Goal: Task Accomplishment & Management: Manage account settings

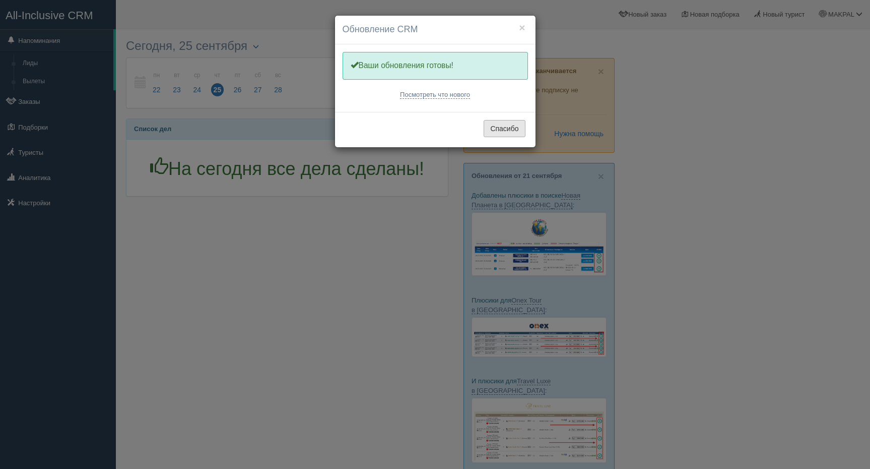
click at [515, 123] on button "Спасибо" at bounding box center [504, 128] width 41 height 17
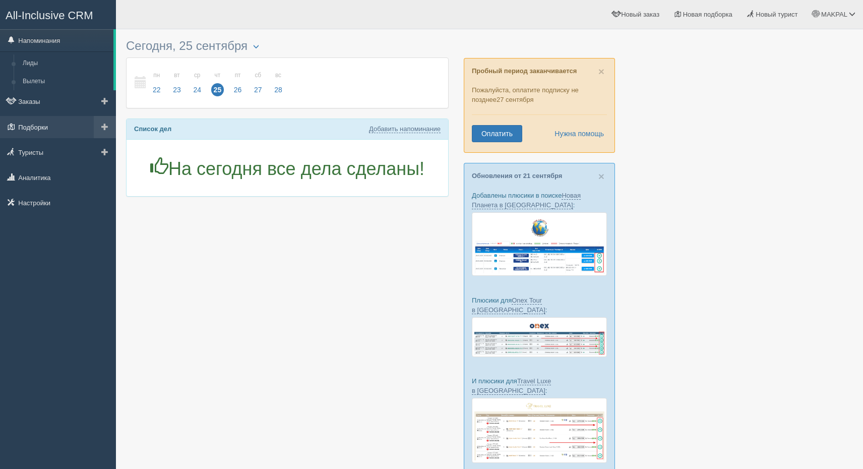
click at [43, 129] on link "Подборки" at bounding box center [58, 127] width 116 height 22
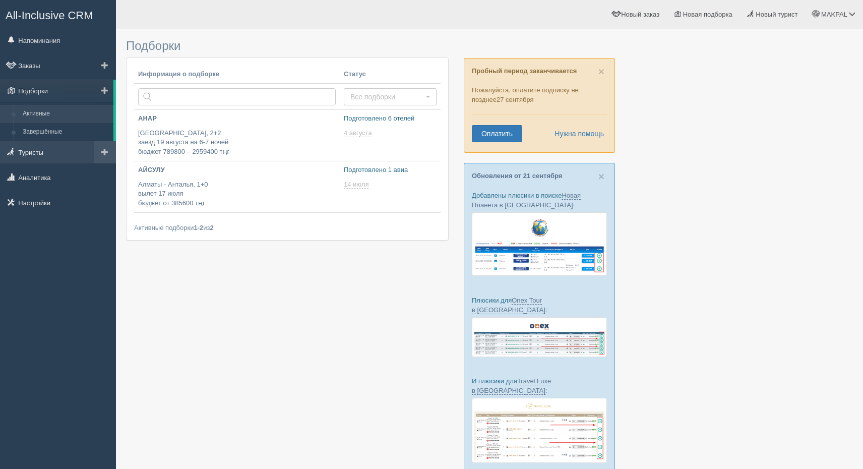
click at [41, 154] on link "Туристы" at bounding box center [58, 152] width 116 height 22
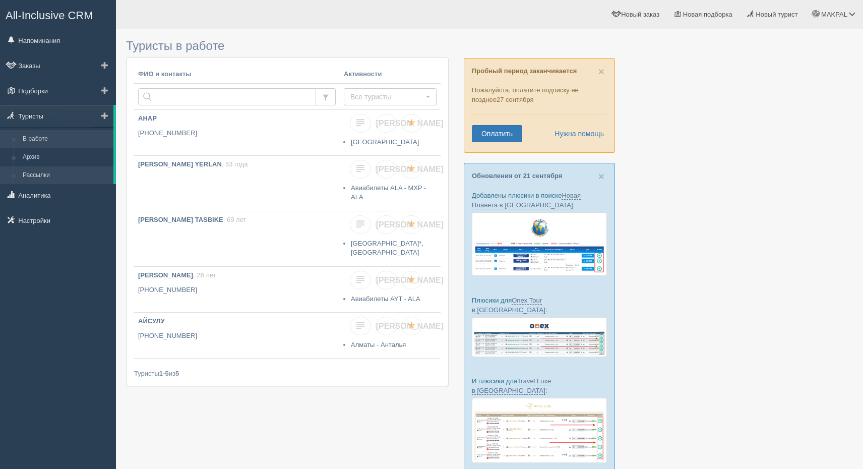
click at [31, 175] on link "Рассылки" at bounding box center [65, 175] width 95 height 18
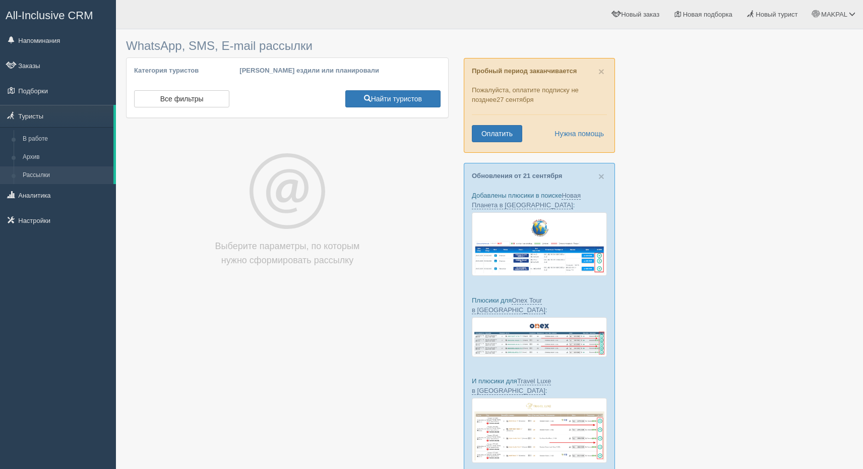
select select
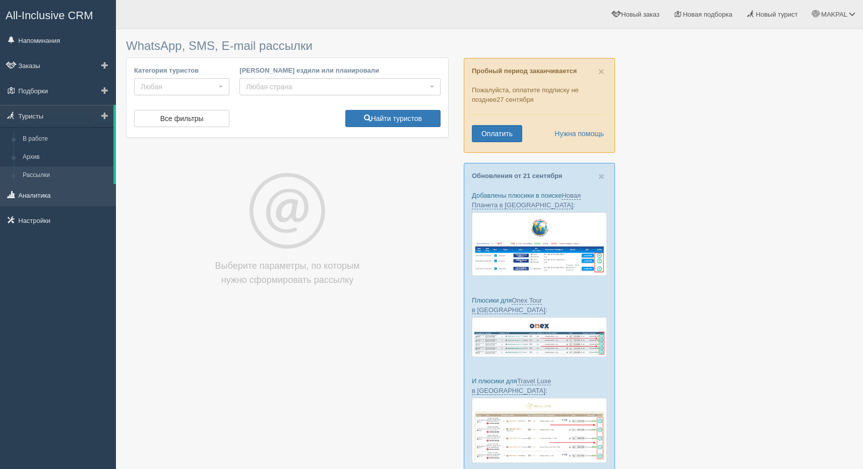
click at [33, 194] on link "Аналитика" at bounding box center [58, 195] width 116 height 22
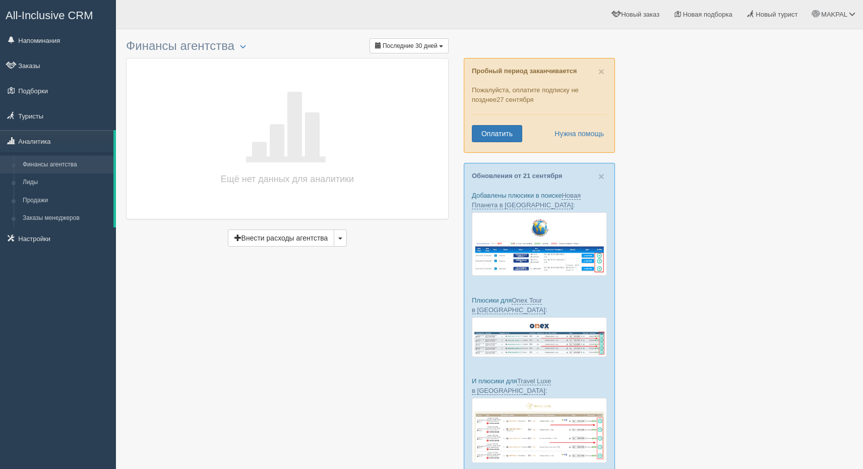
click at [49, 44] on link "Напоминания" at bounding box center [58, 40] width 116 height 22
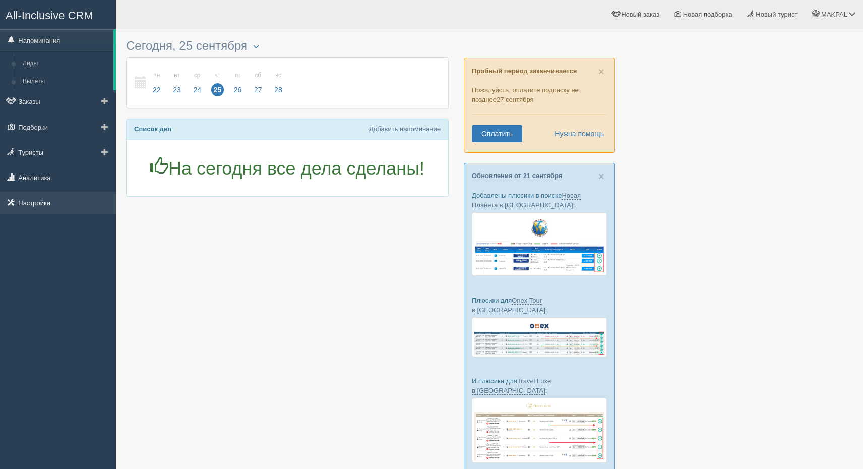
click at [39, 196] on link "Настройки" at bounding box center [58, 203] width 116 height 22
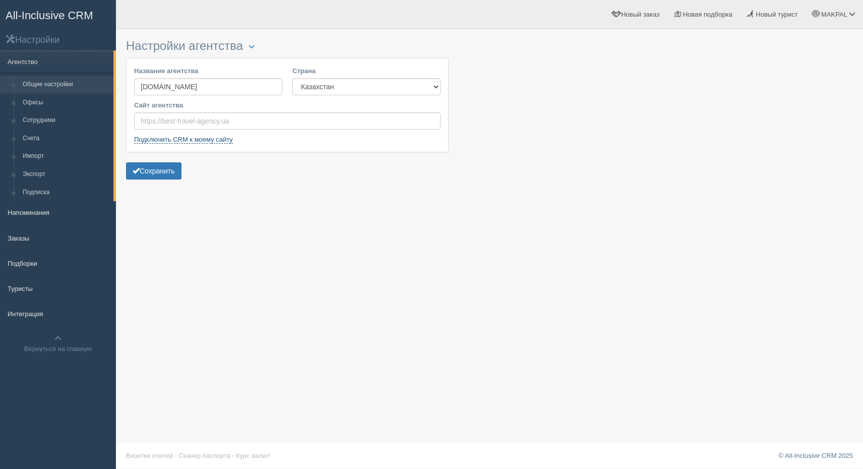
click at [207, 141] on link "Подключить CRM к моему сайту" at bounding box center [183, 140] width 99 height 8
click at [196, 119] on input "Сайт агентства" at bounding box center [287, 120] width 306 height 17
click at [161, 117] on input "Сайт агентства" at bounding box center [287, 120] width 306 height 17
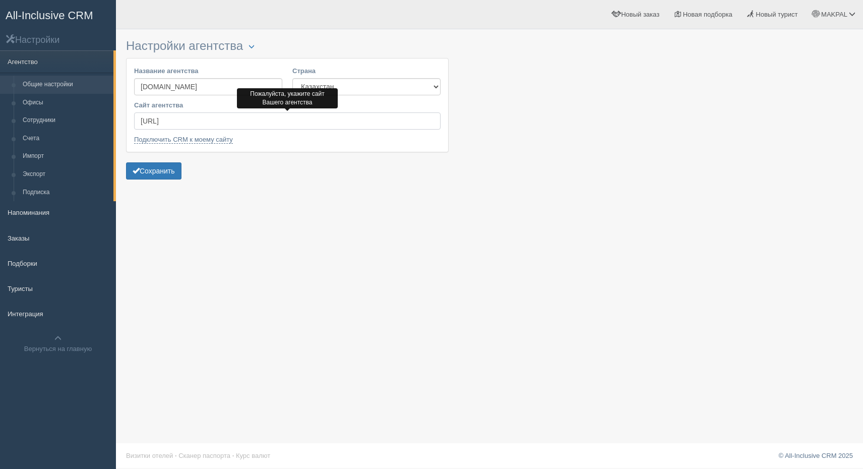
type input "[URL][DOMAIN_NAME]"
click at [330, 182] on form "Название агентства SLETAY.KZ Страна Казахстан Кыргызстан Латвия Литва Молдова П…" at bounding box center [287, 120] width 323 height 124
click at [155, 170] on button "Сохранить" at bounding box center [153, 170] width 55 height 17
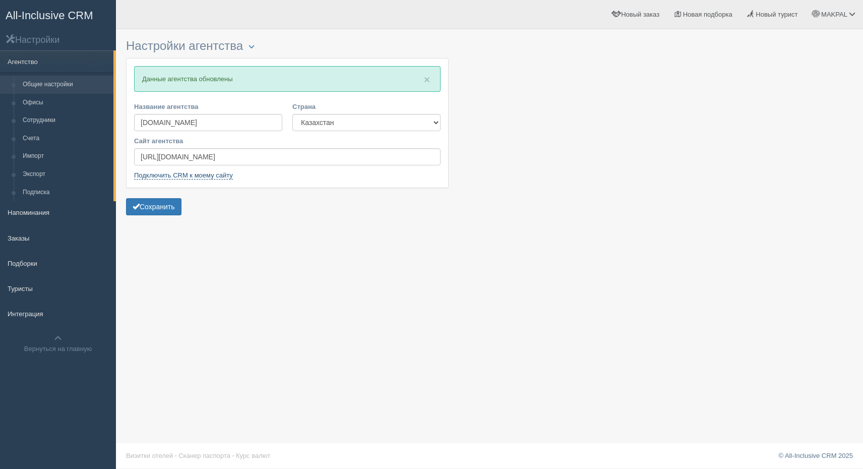
click at [177, 175] on link "Подключить CRM к моему сайту" at bounding box center [183, 175] width 99 height 8
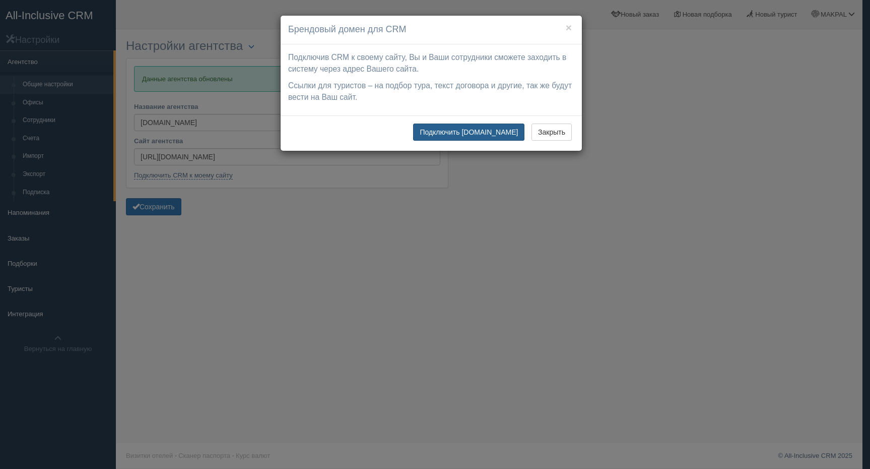
click at [493, 133] on button "Подключить [DOMAIN_NAME]" at bounding box center [468, 131] width 111 height 17
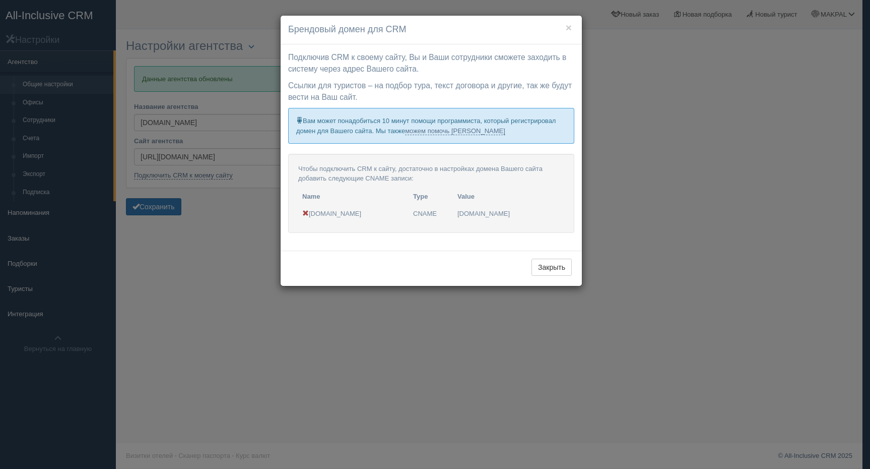
click at [487, 173] on p "Чтобы подключить CRM к сайту, достаточно в настройках домена Вашего сайта добав…" at bounding box center [431, 173] width 266 height 19
click at [470, 210] on td "tourist.allinclusivecrm.com" at bounding box center [509, 214] width 111 height 18
click at [522, 123] on p "Вам может понадобиться 10 минут помощи программиста, который регистрировал доме…" at bounding box center [431, 125] width 286 height 35
click at [567, 30] on button "×" at bounding box center [569, 27] width 6 height 11
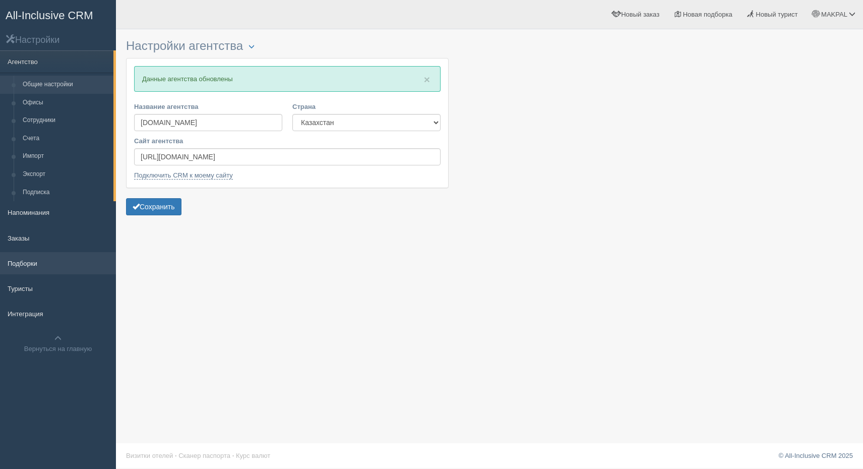
click at [31, 263] on link "Подборки" at bounding box center [58, 263] width 116 height 22
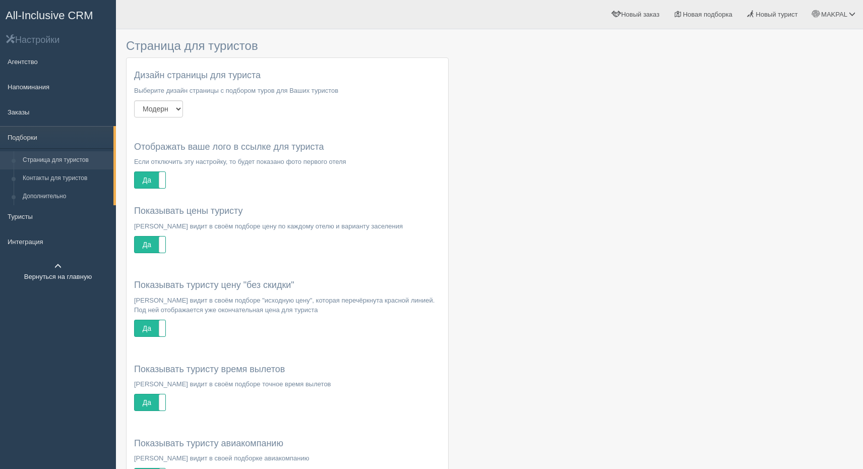
click at [57, 266] on span at bounding box center [57, 266] width 7 height 7
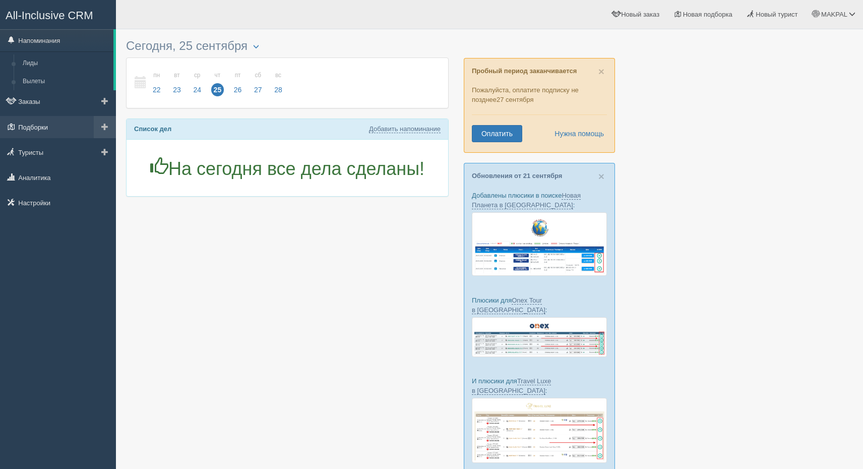
click at [23, 124] on link "Подборки" at bounding box center [58, 127] width 116 height 22
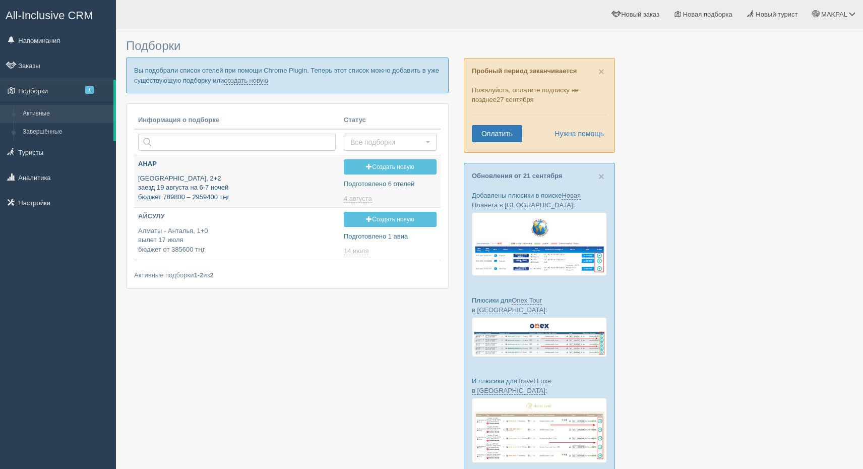
type input "[DATE] 16:50"
